Goal: Task Accomplishment & Management: Use online tool/utility

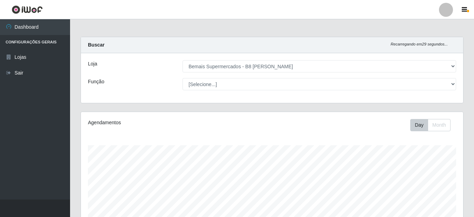
select select "413"
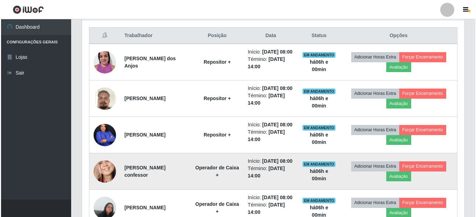
scroll to position [220, 0]
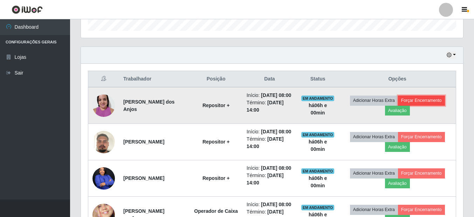
click at [441, 105] on button "Forçar Encerramento" at bounding box center [421, 101] width 47 height 10
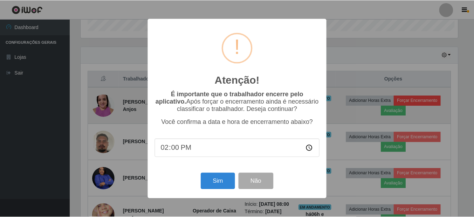
scroll to position [145, 379]
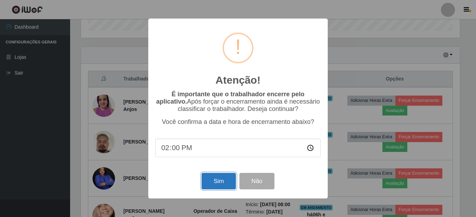
click at [220, 181] on button "Sim" at bounding box center [219, 181] width 34 height 16
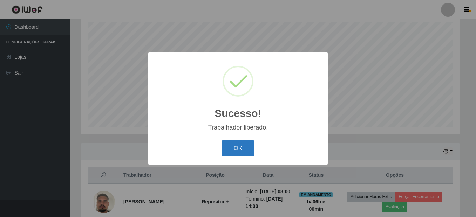
click at [239, 147] on button "OK" at bounding box center [238, 148] width 33 height 16
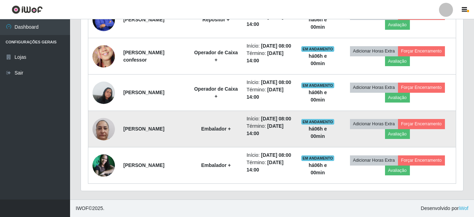
scroll to position [386, 0]
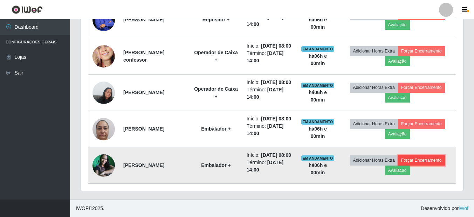
click at [427, 157] on button "Forçar Encerramento" at bounding box center [421, 161] width 47 height 10
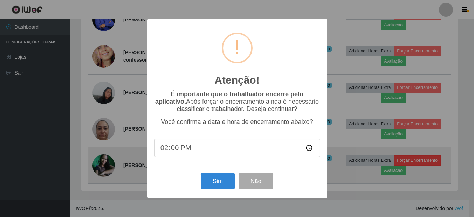
scroll to position [145, 379]
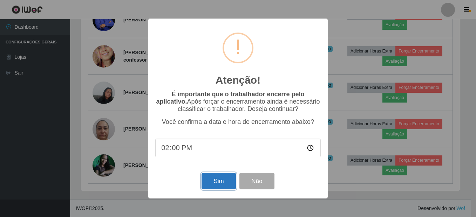
click at [220, 179] on button "Sim" at bounding box center [219, 181] width 34 height 16
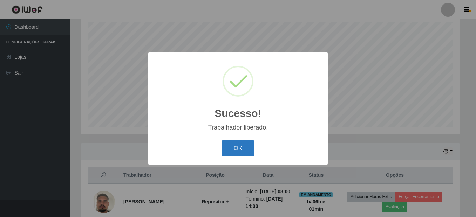
click at [233, 151] on button "OK" at bounding box center [238, 148] width 33 height 16
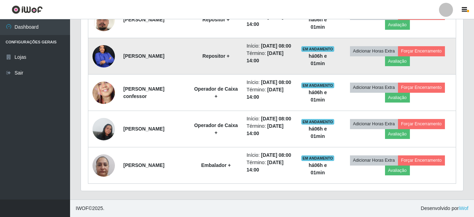
scroll to position [334, 0]
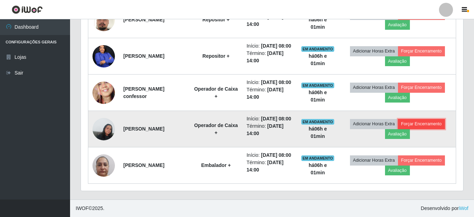
click at [429, 121] on button "Forçar Encerramento" at bounding box center [421, 124] width 47 height 10
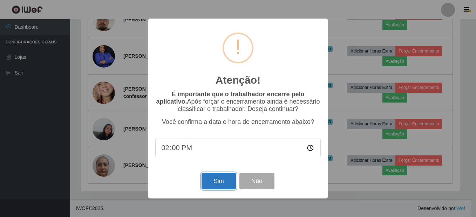
click at [216, 183] on button "Sim" at bounding box center [219, 181] width 34 height 16
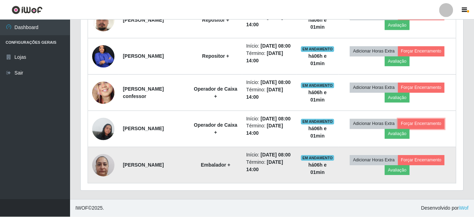
scroll to position [0, 0]
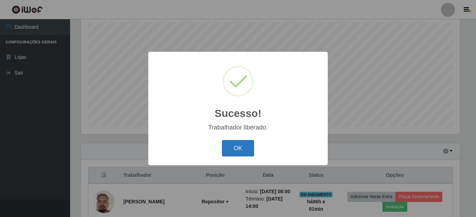
click at [230, 147] on button "OK" at bounding box center [238, 148] width 33 height 16
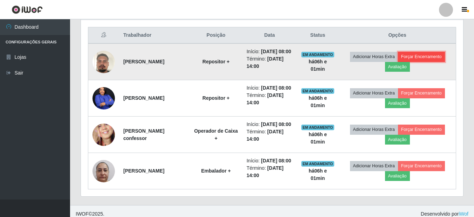
click at [437, 62] on button "Forçar Encerramento" at bounding box center [421, 57] width 47 height 10
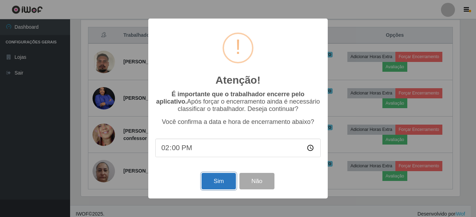
click at [223, 182] on button "Sim" at bounding box center [219, 181] width 34 height 16
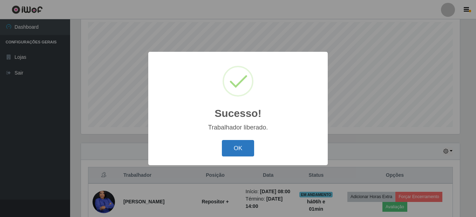
click at [228, 149] on button "OK" at bounding box center [238, 148] width 33 height 16
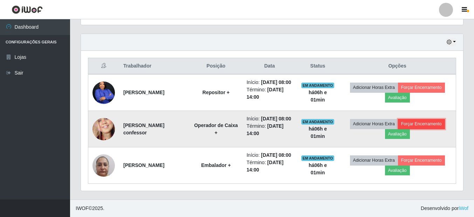
click at [437, 119] on button "Forçar Encerramento" at bounding box center [421, 124] width 47 height 10
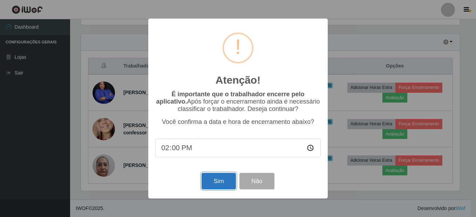
click at [223, 187] on button "Sim" at bounding box center [219, 181] width 34 height 16
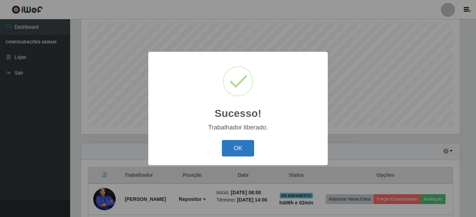
click at [237, 148] on button "OK" at bounding box center [238, 148] width 33 height 16
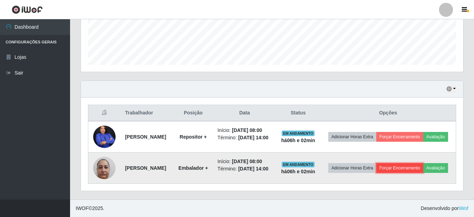
click at [422, 163] on button "Forçar Encerramento" at bounding box center [399, 168] width 47 height 10
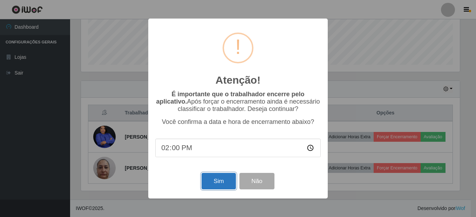
click at [220, 183] on button "Sim" at bounding box center [219, 181] width 34 height 16
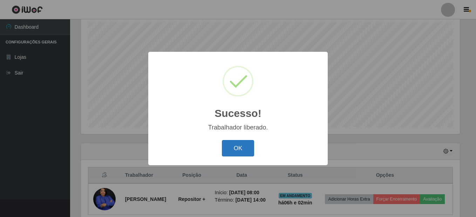
click at [236, 146] on button "OK" at bounding box center [238, 148] width 33 height 16
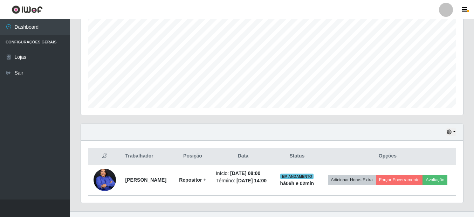
scroll to position [160, 0]
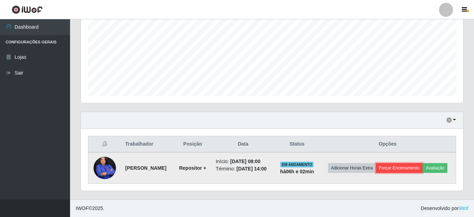
click at [423, 163] on button "Forçar Encerramento" at bounding box center [399, 168] width 47 height 10
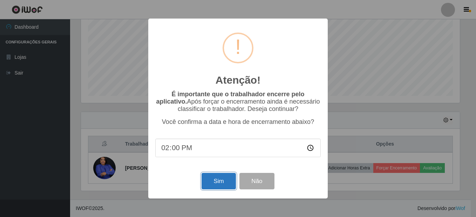
click at [219, 183] on button "Sim" at bounding box center [219, 181] width 34 height 16
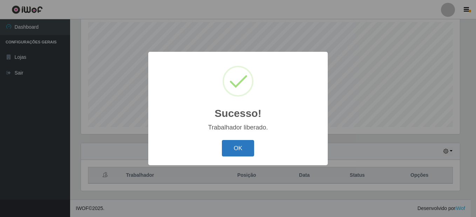
click at [229, 152] on button "OK" at bounding box center [238, 148] width 33 height 16
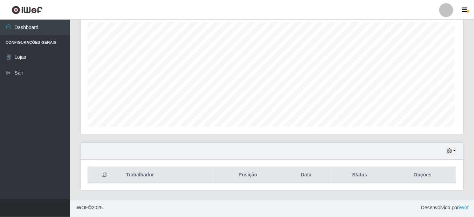
scroll to position [145, 382]
